Goal: Information Seeking & Learning: Learn about a topic

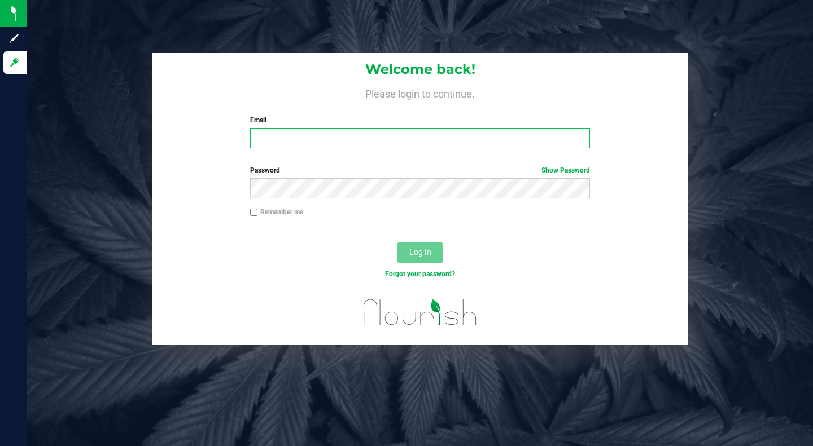
click at [435, 141] on input "Email" at bounding box center [420, 138] width 340 height 20
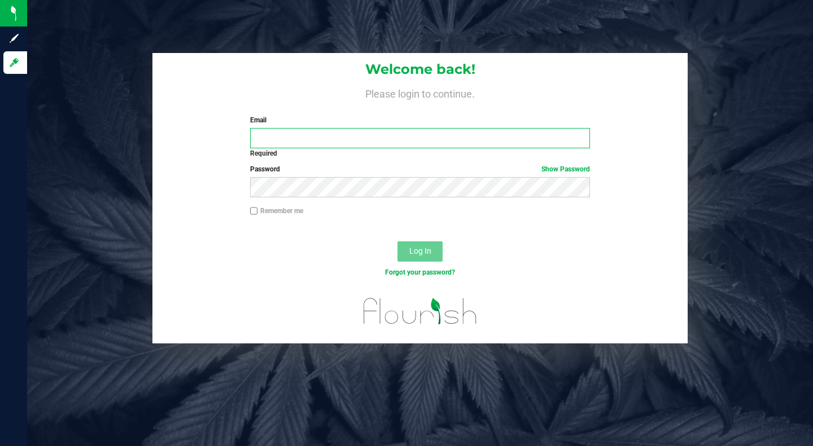
type input "[EMAIL_ADDRESS][DOMAIN_NAME]"
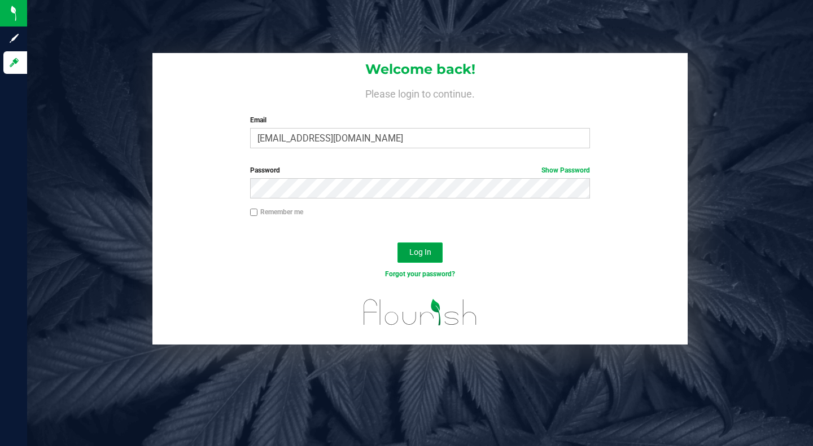
click at [415, 251] on span "Log In" at bounding box center [420, 252] width 22 height 9
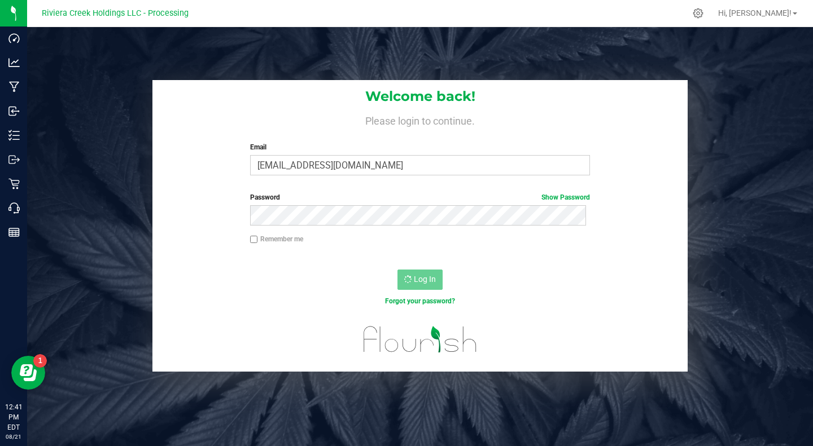
click at [252, 239] on input "Remember me" at bounding box center [254, 240] width 8 height 8
checkbox input "true"
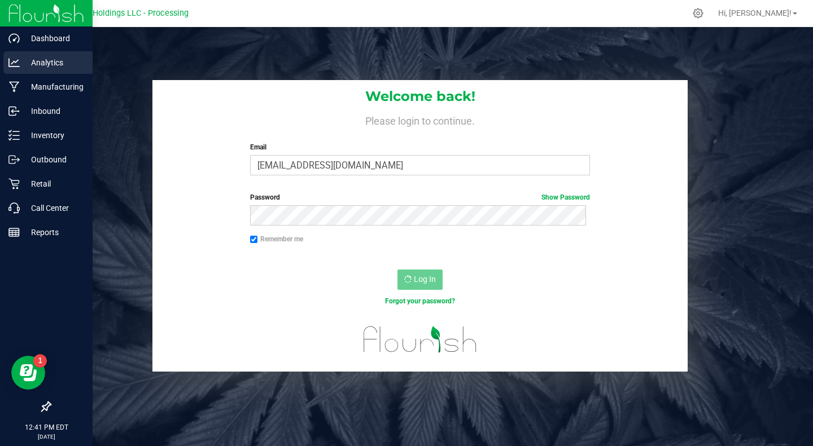
click at [41, 65] on p "Analytics" at bounding box center [54, 63] width 68 height 14
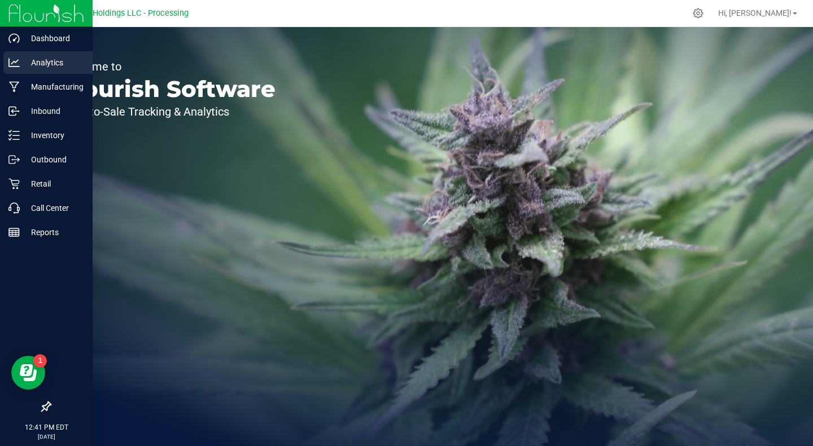
click at [58, 63] on p "Analytics" at bounding box center [54, 63] width 68 height 14
